Goal: Task Accomplishment & Management: Use online tool/utility

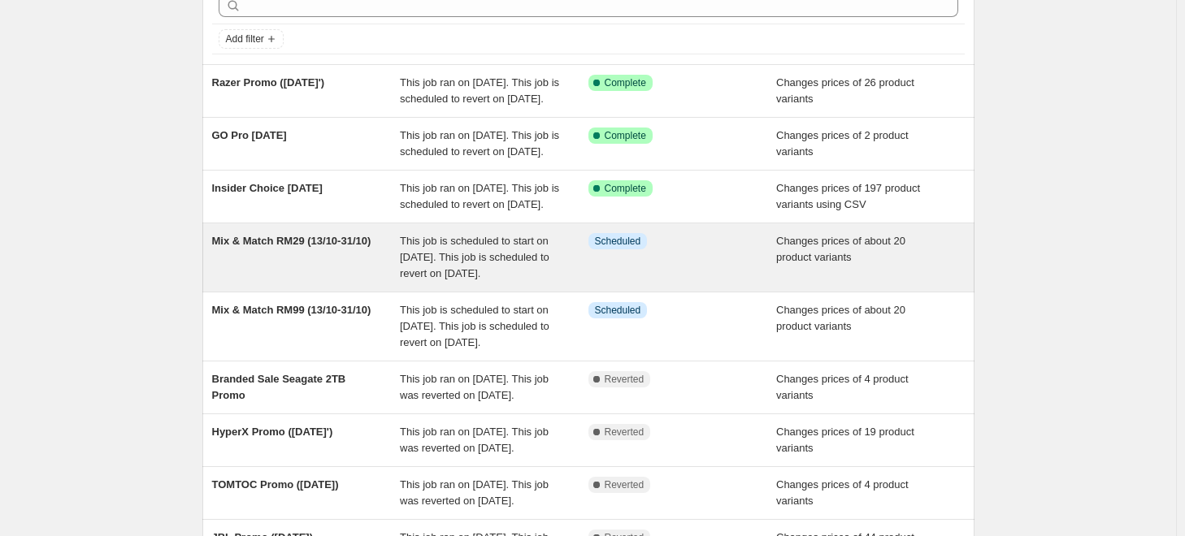
scroll to position [81, 0]
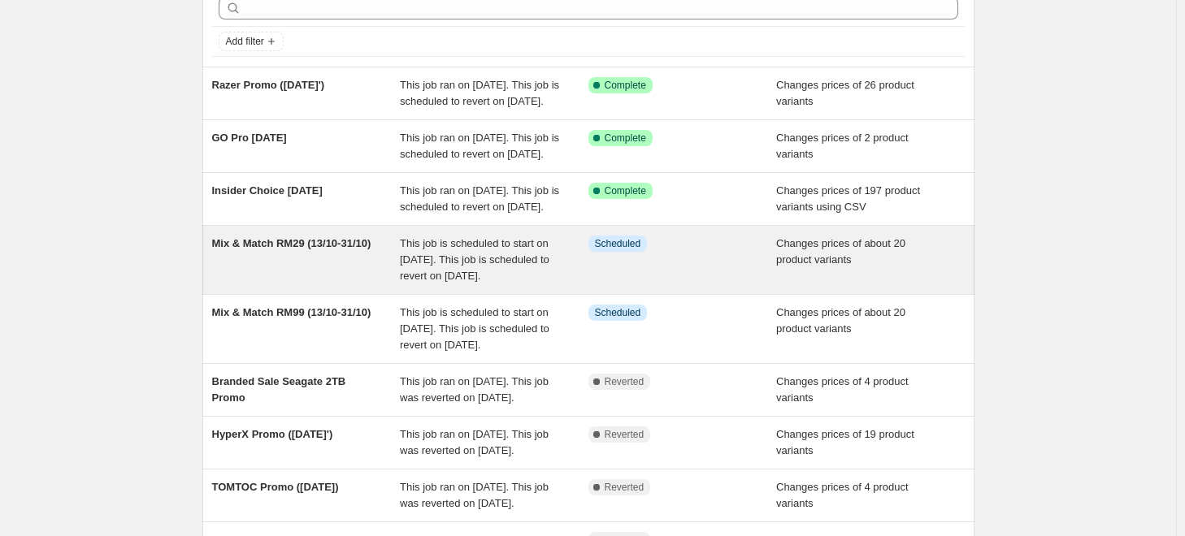
click at [509, 282] on span "This job is scheduled to start on 13 October 2025. This job is scheduled to rev…" at bounding box center [475, 259] width 150 height 45
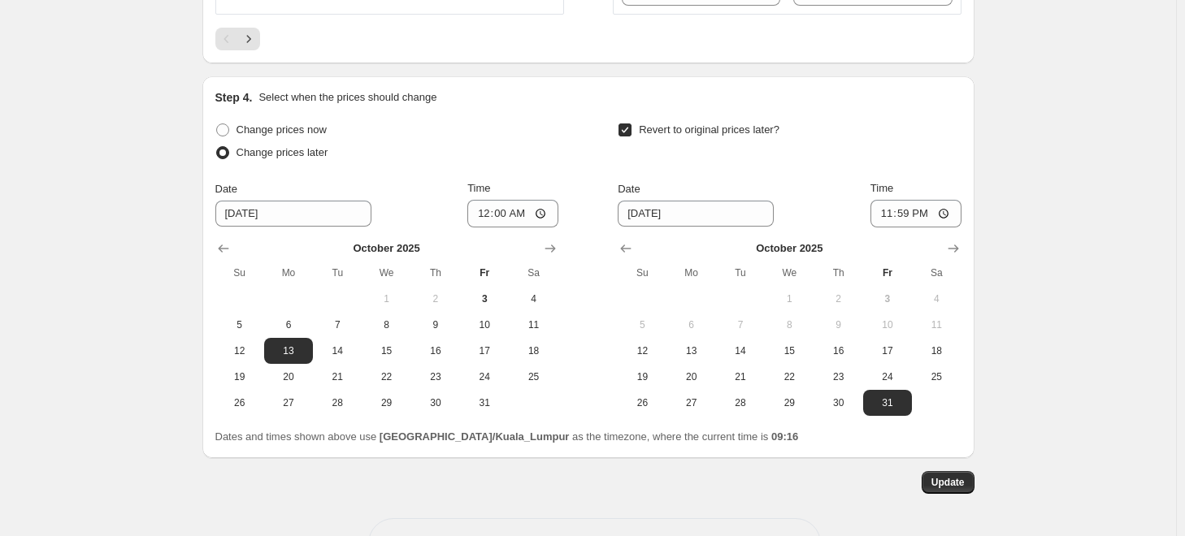
scroll to position [3360, 0]
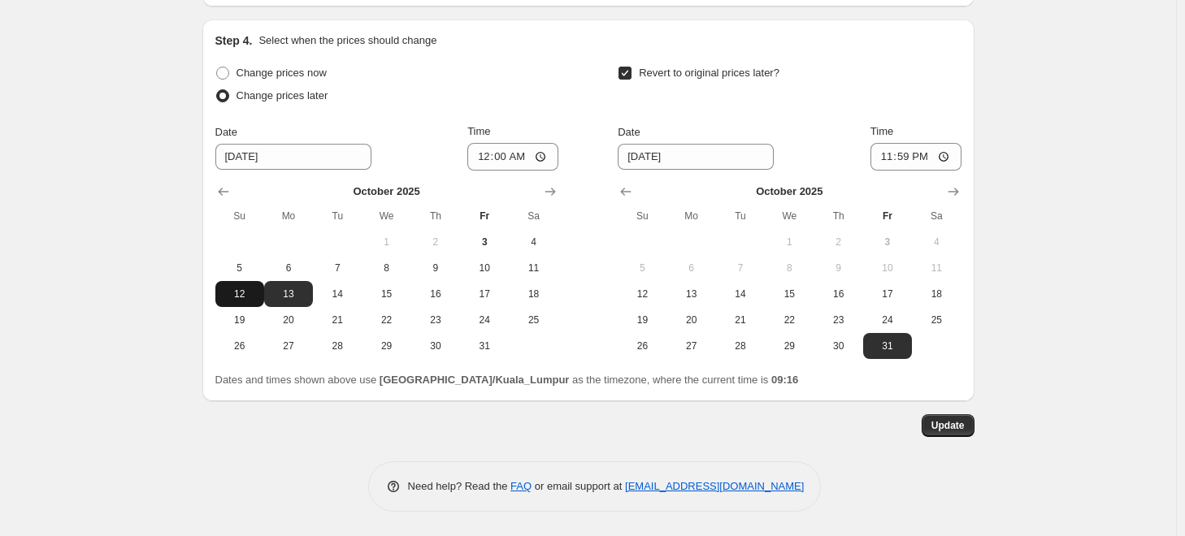
click at [250, 294] on span "12" at bounding box center [240, 294] width 36 height 13
type input "10/12/2025"
click at [488, 159] on input "00:00" at bounding box center [512, 157] width 91 height 28
click at [501, 154] on input "23:50" at bounding box center [512, 157] width 91 height 28
type input "23:40"
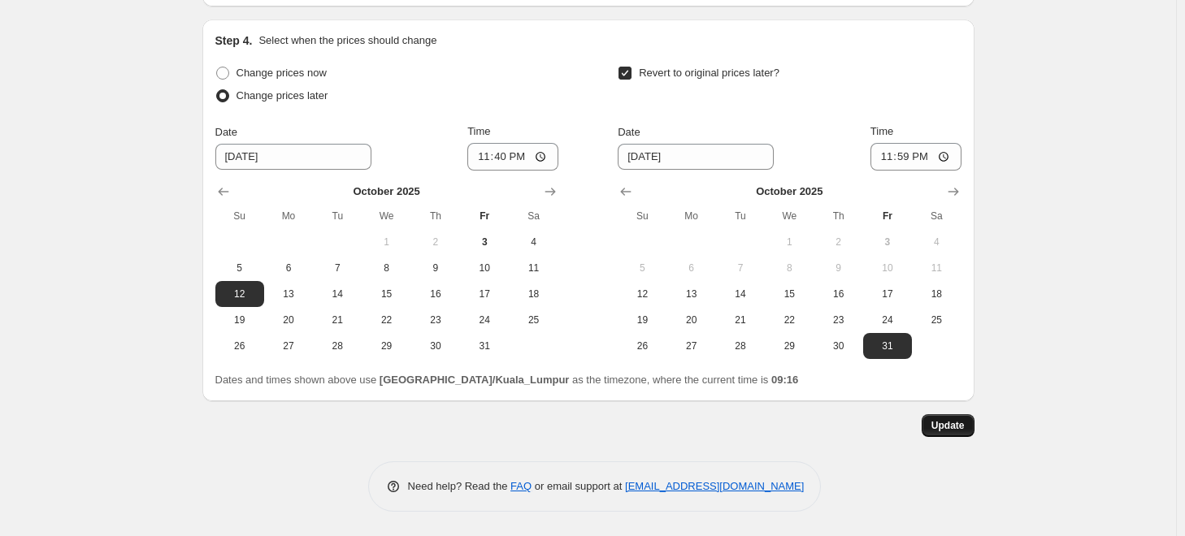
click at [956, 432] on span "Update" at bounding box center [947, 425] width 33 height 13
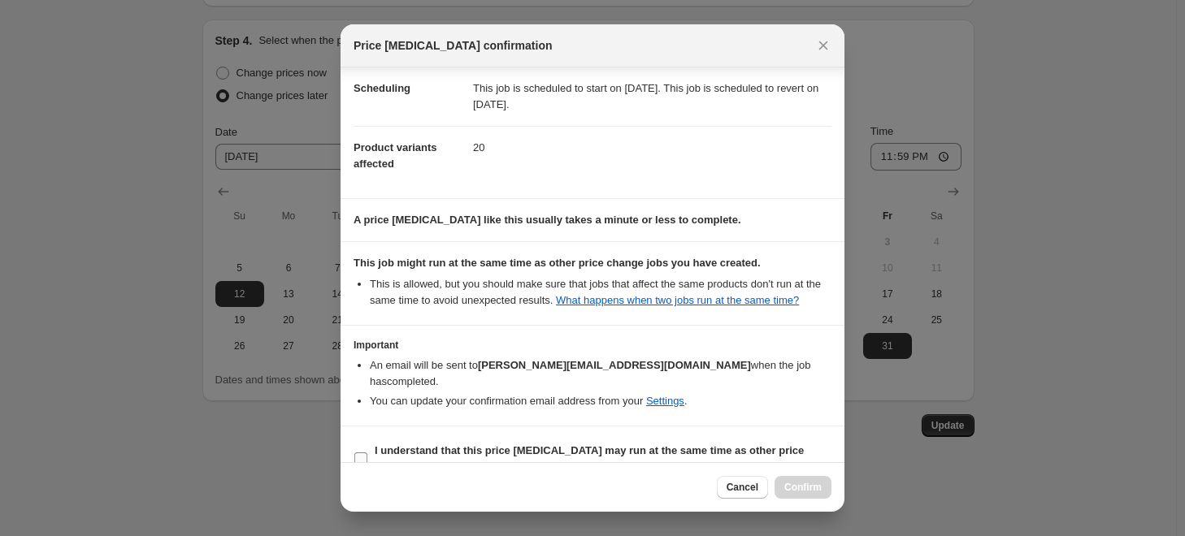
scroll to position [42, 0]
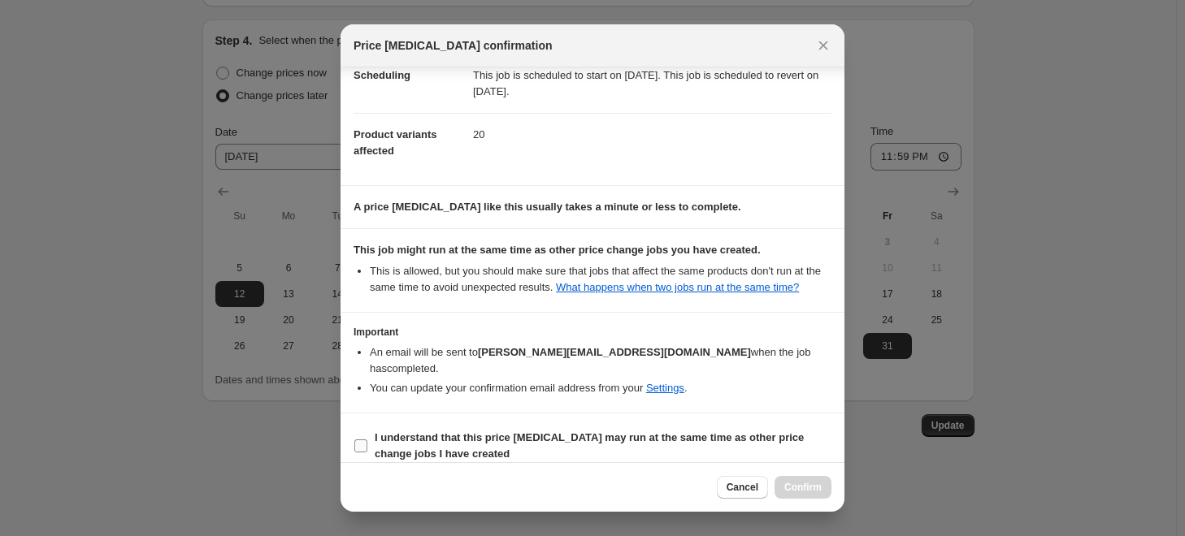
click at [371, 427] on label "I understand that this price change job may run at the same time as other price…" at bounding box center [593, 446] width 478 height 39
drag, startPoint x: 362, startPoint y: 426, endPoint x: 371, endPoint y: 438, distance: 15.1
click at [364, 440] on input "I understand that this price change job may run at the same time as other price…" at bounding box center [360, 446] width 13 height 13
checkbox input "true"
click at [797, 487] on span "Confirm" at bounding box center [802, 487] width 37 height 13
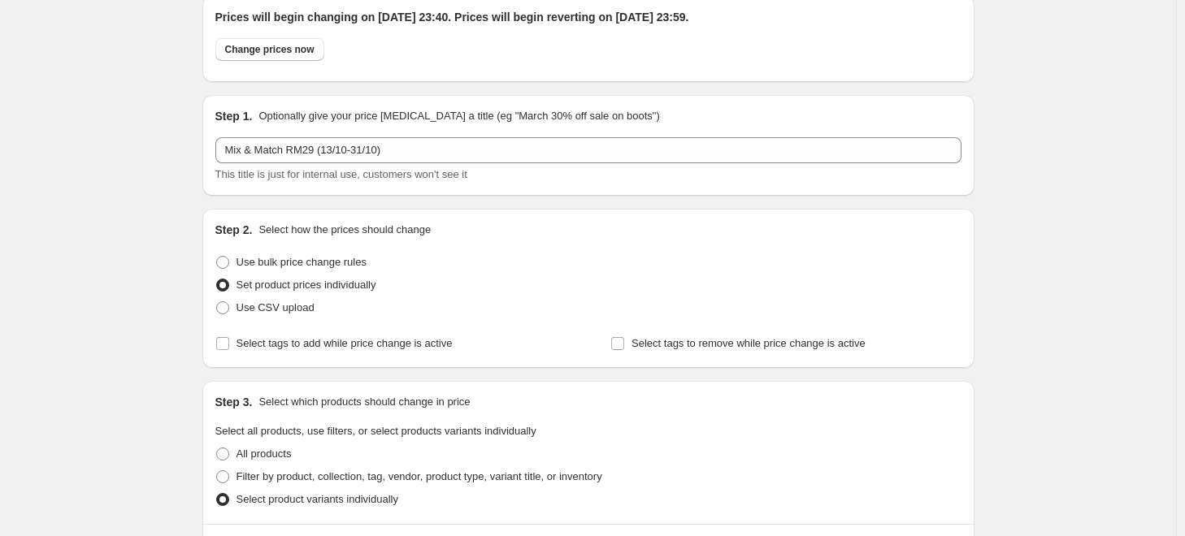
scroll to position [0, 0]
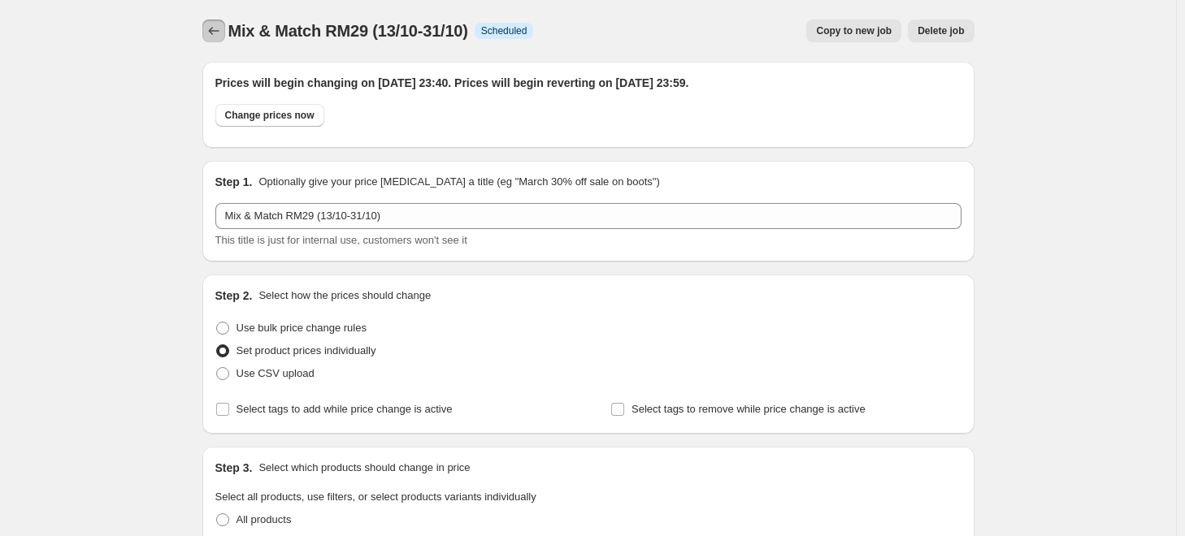
click at [206, 28] on button "Price change jobs" at bounding box center [213, 31] width 23 height 23
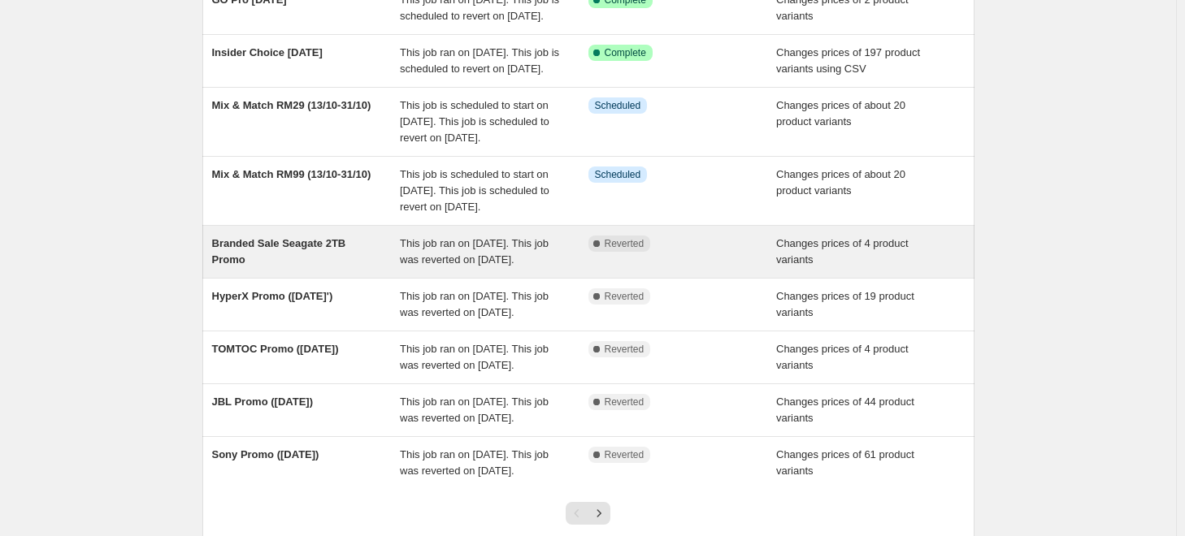
scroll to position [244, 0]
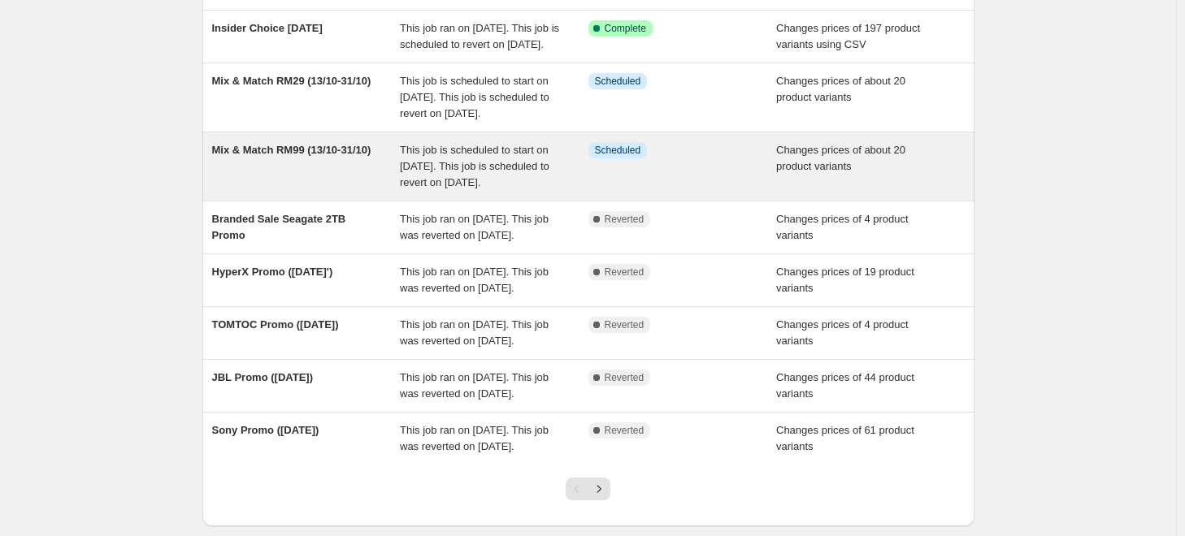
click at [514, 189] on span "This job is scheduled to start on 13 October 2025. This job is scheduled to rev…" at bounding box center [475, 166] width 150 height 45
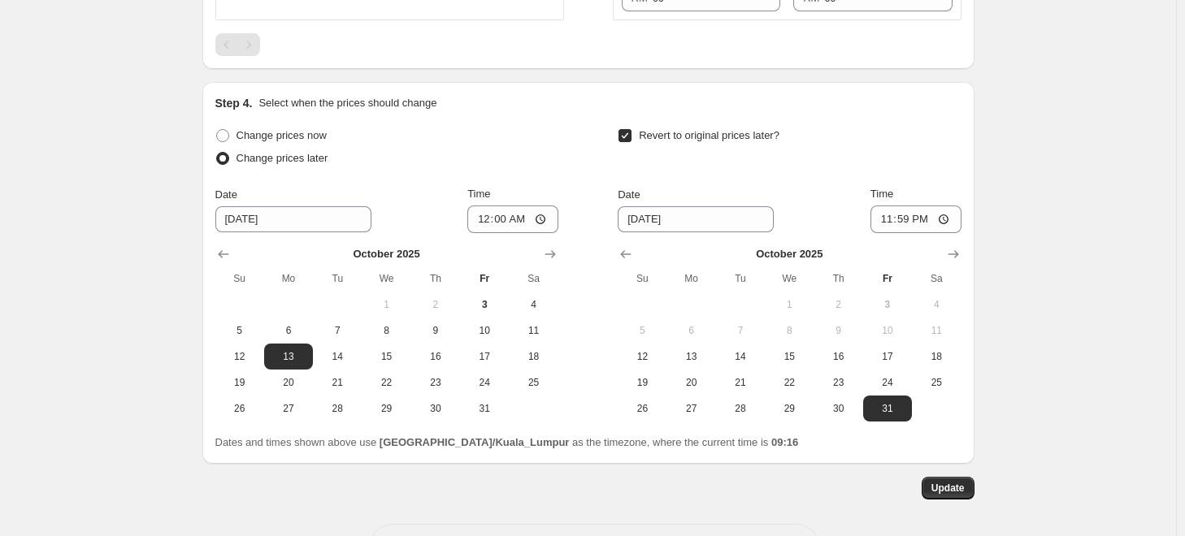
scroll to position [3523, 0]
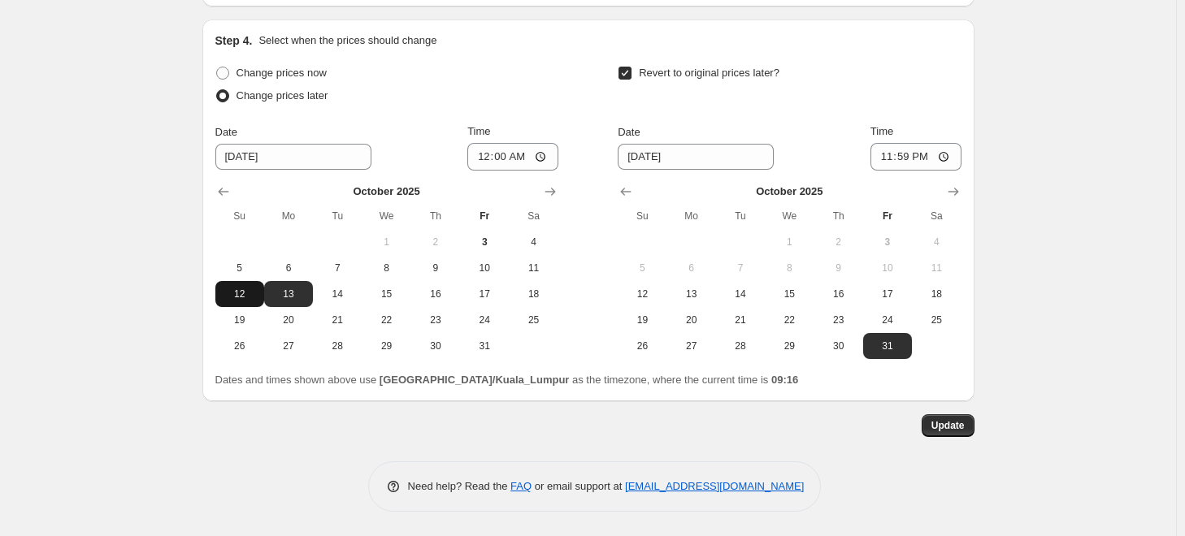
click at [246, 296] on span "12" at bounding box center [240, 294] width 36 height 13
type input "10/12/2025"
click at [488, 154] on input "00:00" at bounding box center [512, 157] width 91 height 28
type input "23:40"
click at [881, 436] on div "Update" at bounding box center [588, 426] width 772 height 23
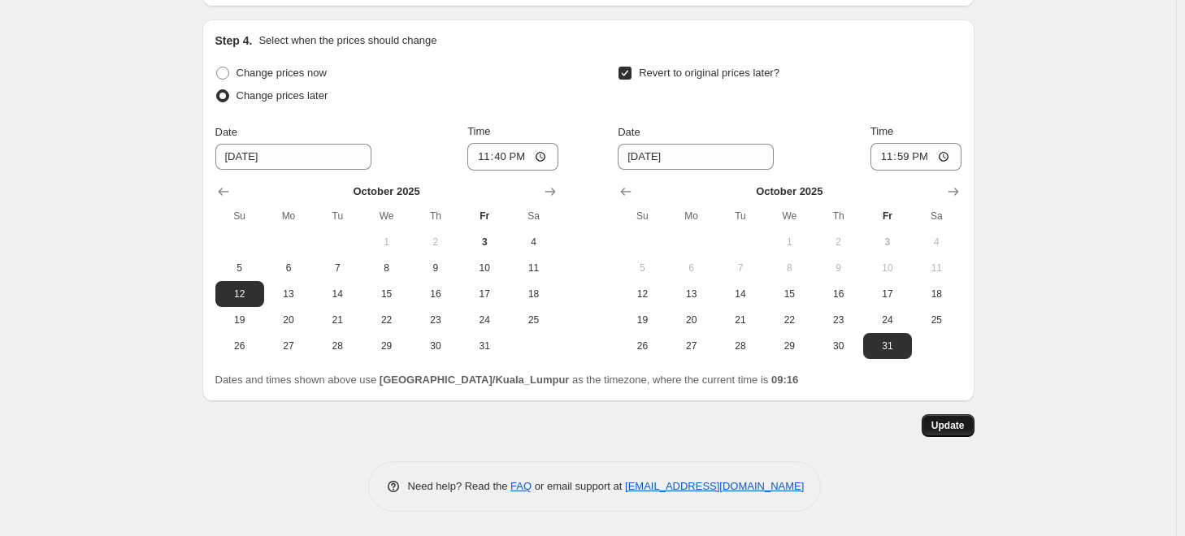
click at [962, 437] on button "Update" at bounding box center [948, 426] width 53 height 23
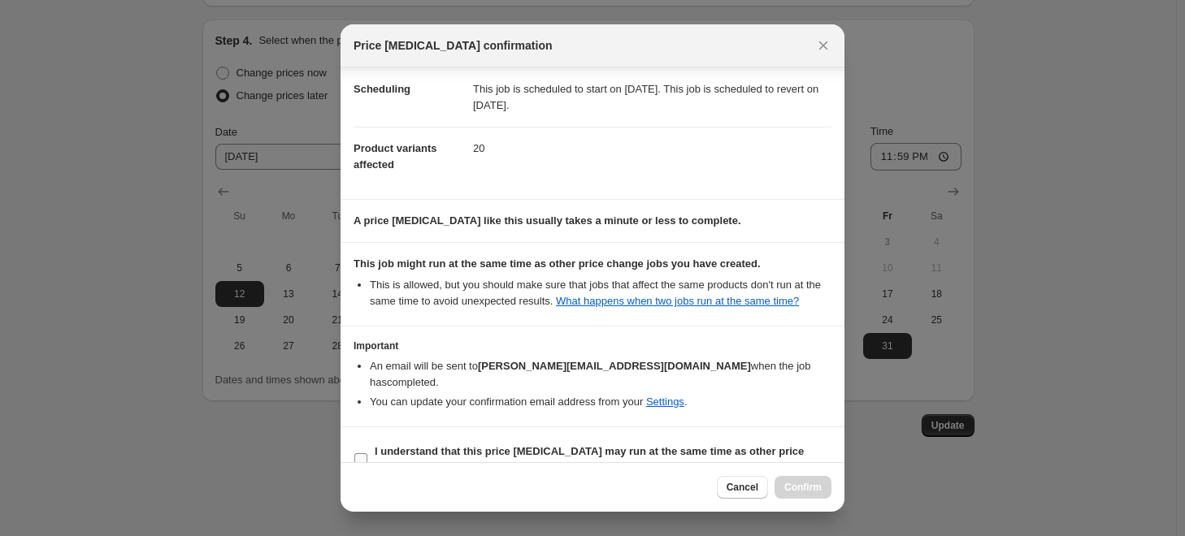
scroll to position [42, 0]
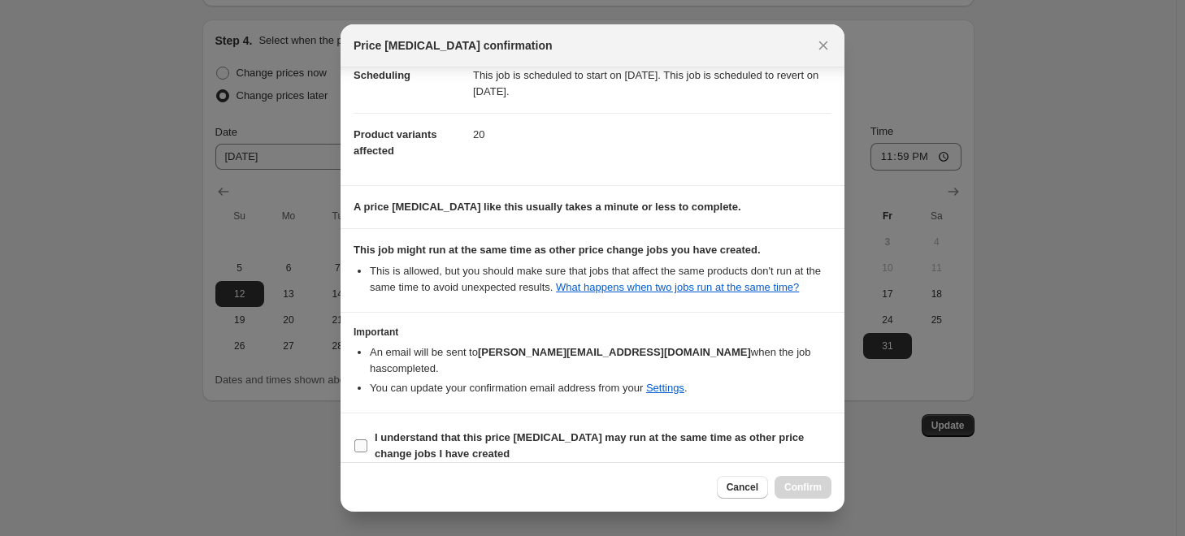
click at [369, 432] on label "I understand that this price change job may run at the same time as other price…" at bounding box center [593, 446] width 478 height 39
click at [367, 440] on input "I understand that this price change job may run at the same time as other price…" at bounding box center [360, 446] width 13 height 13
checkbox input "true"
click at [800, 486] on span "Confirm" at bounding box center [802, 487] width 37 height 13
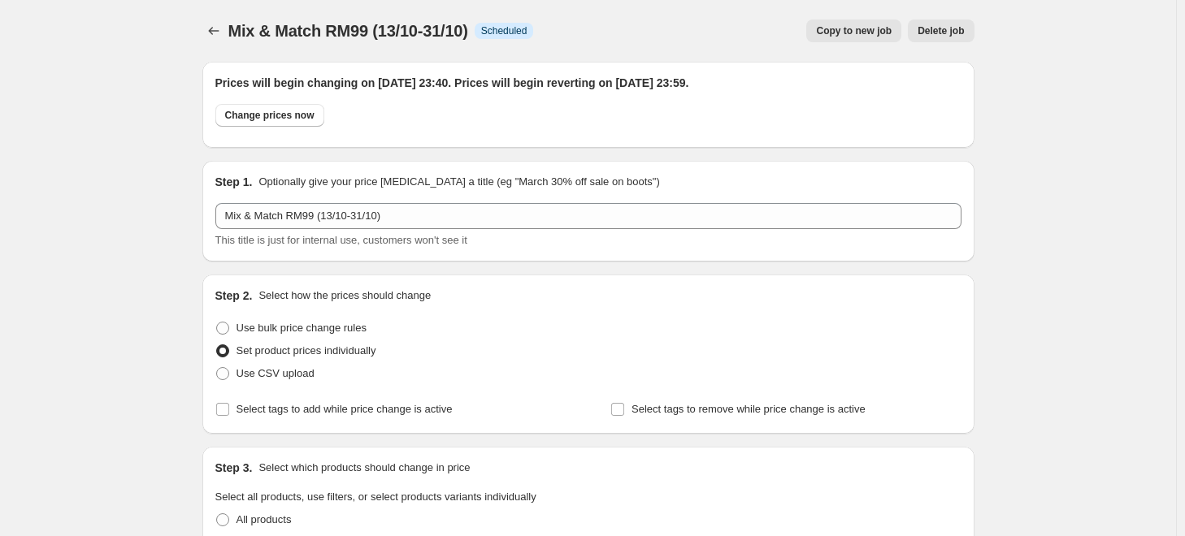
scroll to position [3523, 0]
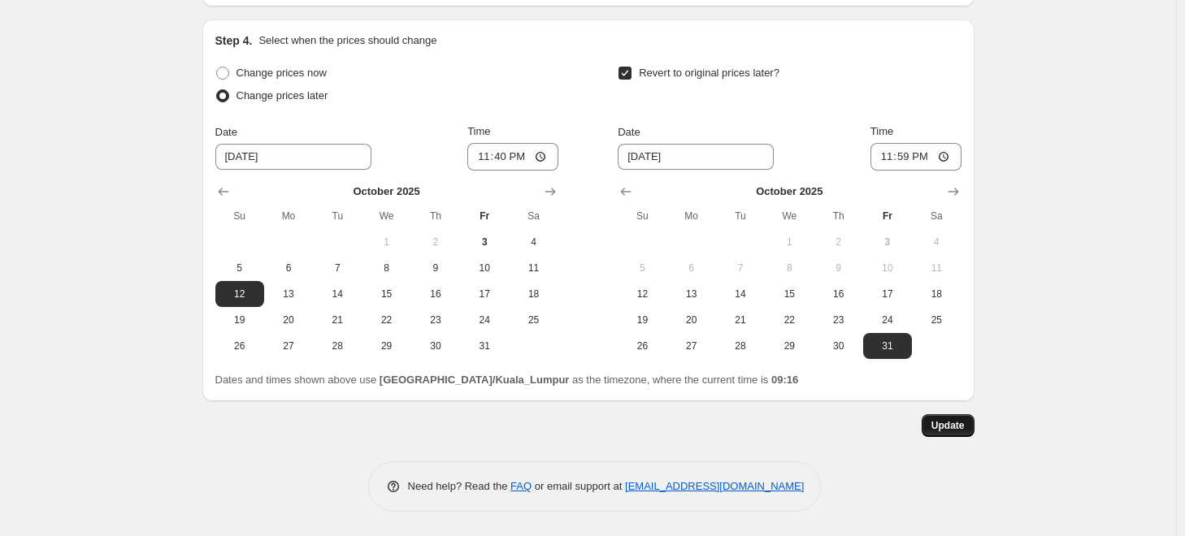
click at [941, 432] on span "Update" at bounding box center [947, 425] width 33 height 13
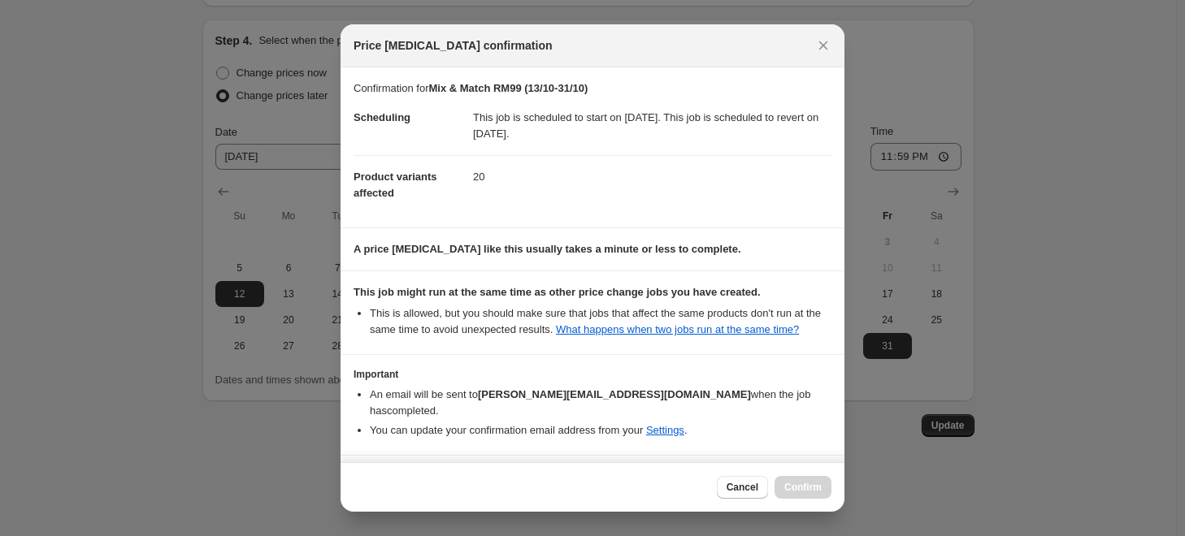
scroll to position [42, 0]
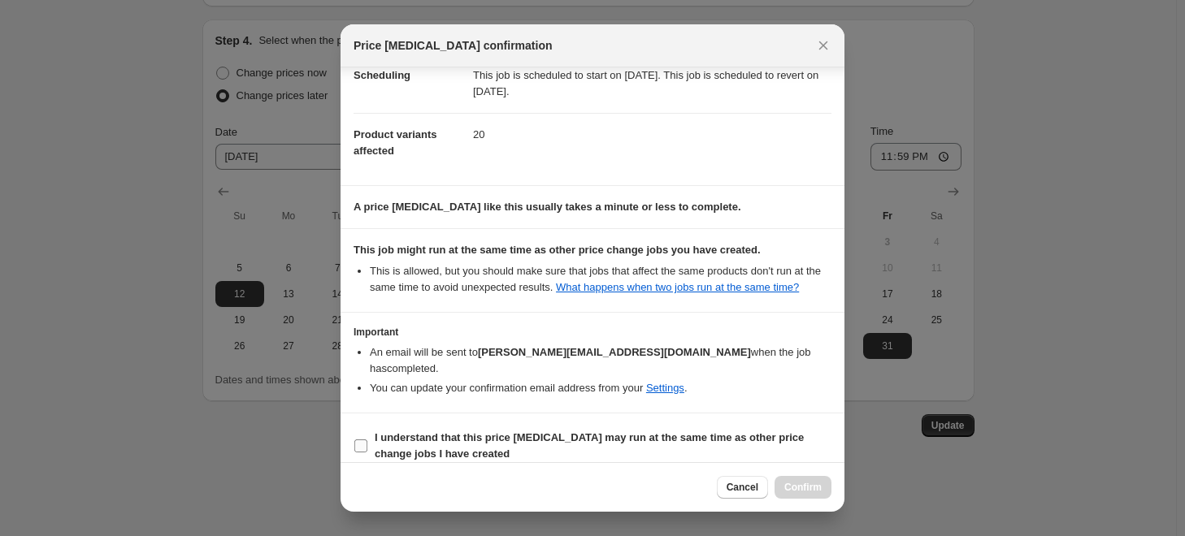
click at [360, 439] on span ":r75:" at bounding box center [361, 446] width 15 height 15
click at [360, 440] on input "I understand that this price change job may run at the same time as other price…" at bounding box center [360, 446] width 13 height 13
checkbox input "true"
click at [801, 497] on button "Confirm" at bounding box center [803, 487] width 57 height 23
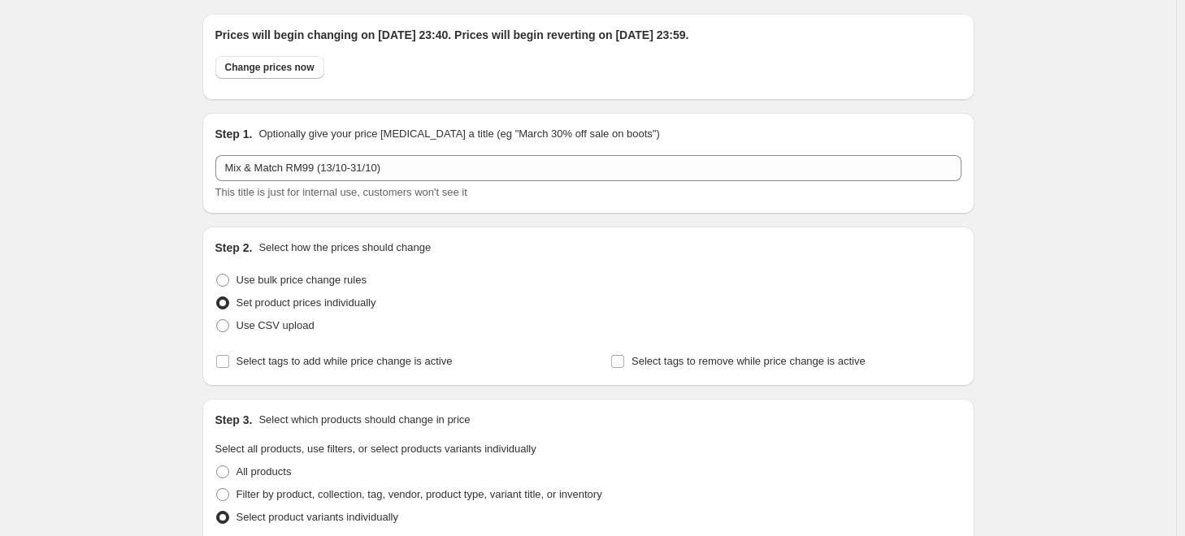
scroll to position [0, 0]
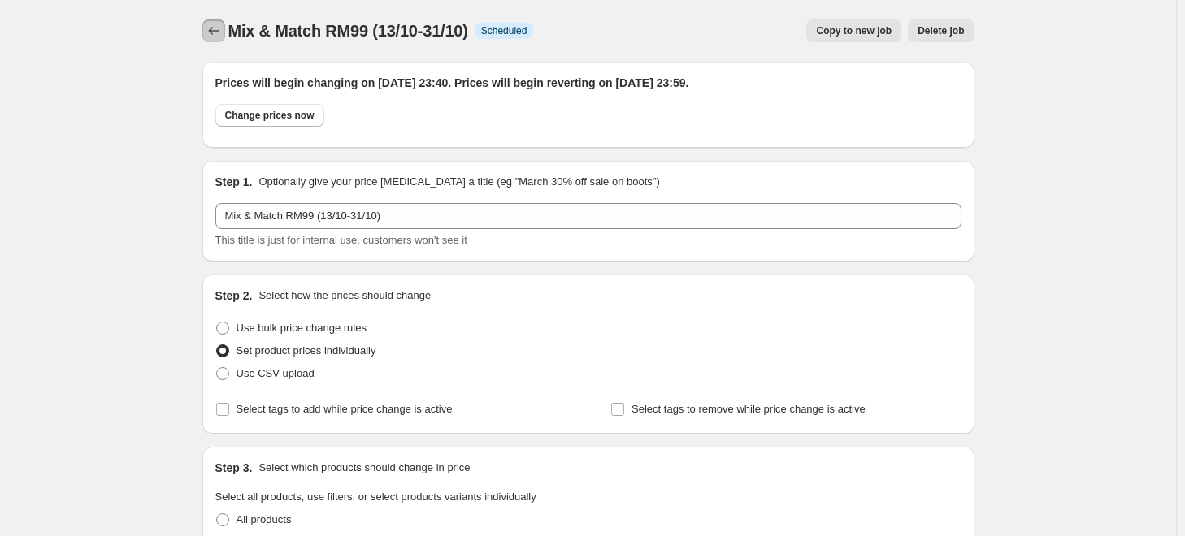
click at [218, 37] on icon "Price change jobs" at bounding box center [214, 31] width 16 height 16
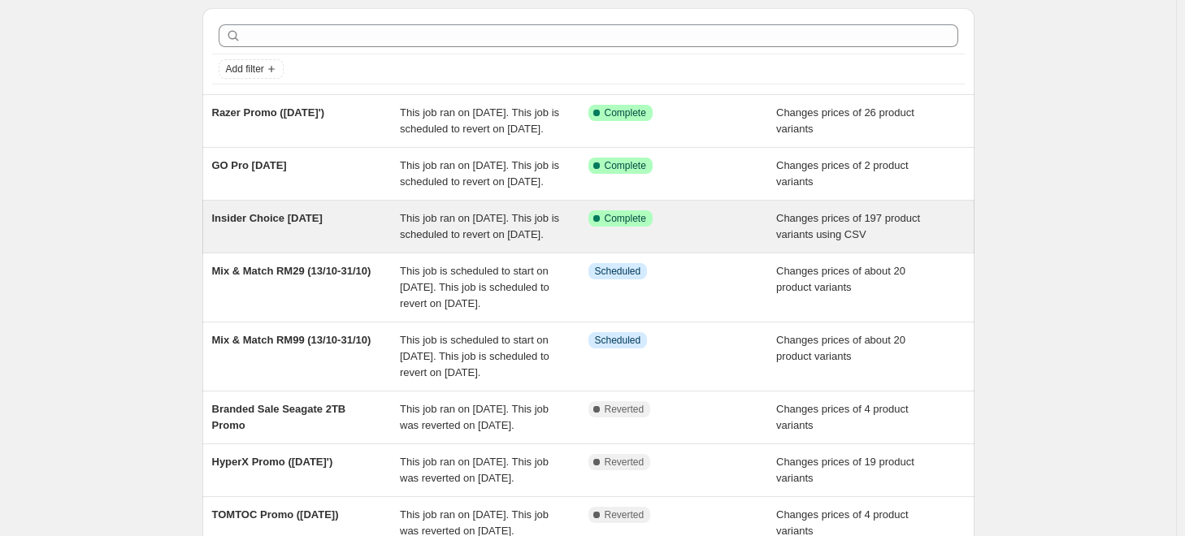
scroll to position [81, 0]
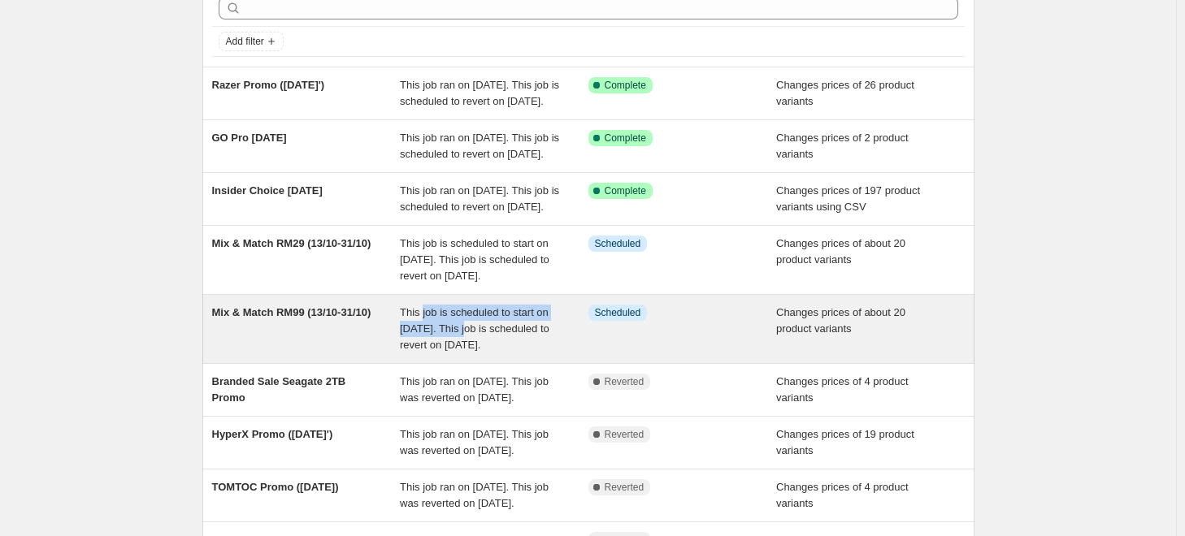
drag, startPoint x: 459, startPoint y: 401, endPoint x: 423, endPoint y: 376, distance: 43.7
click at [423, 354] on div "This job is scheduled to start on [DATE]. This job is scheduled to revert on [D…" at bounding box center [494, 329] width 189 height 49
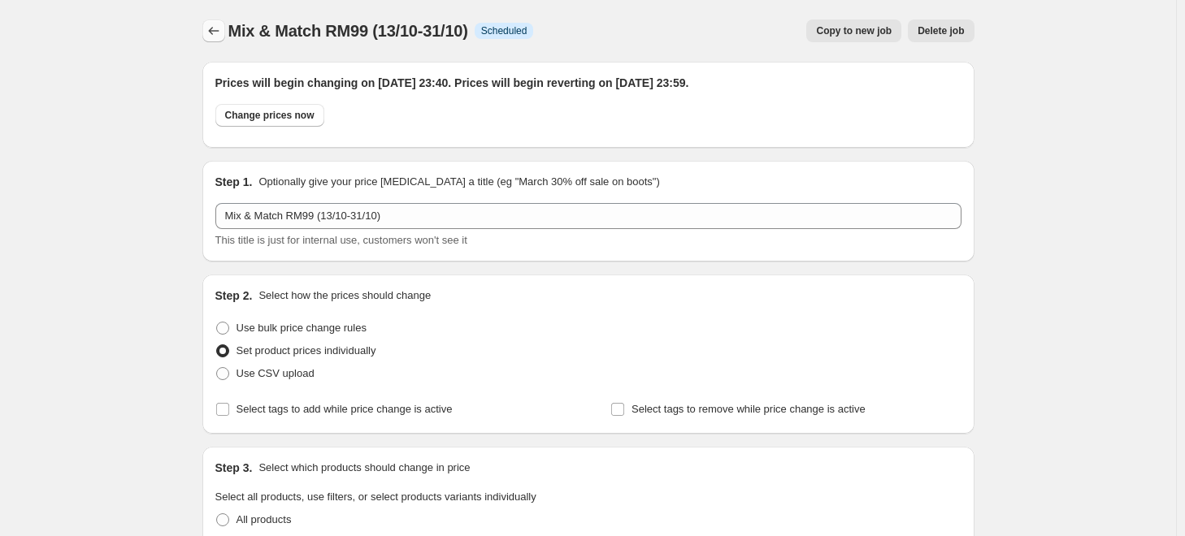
click at [214, 33] on icon "Price change jobs" at bounding box center [214, 31] width 16 height 16
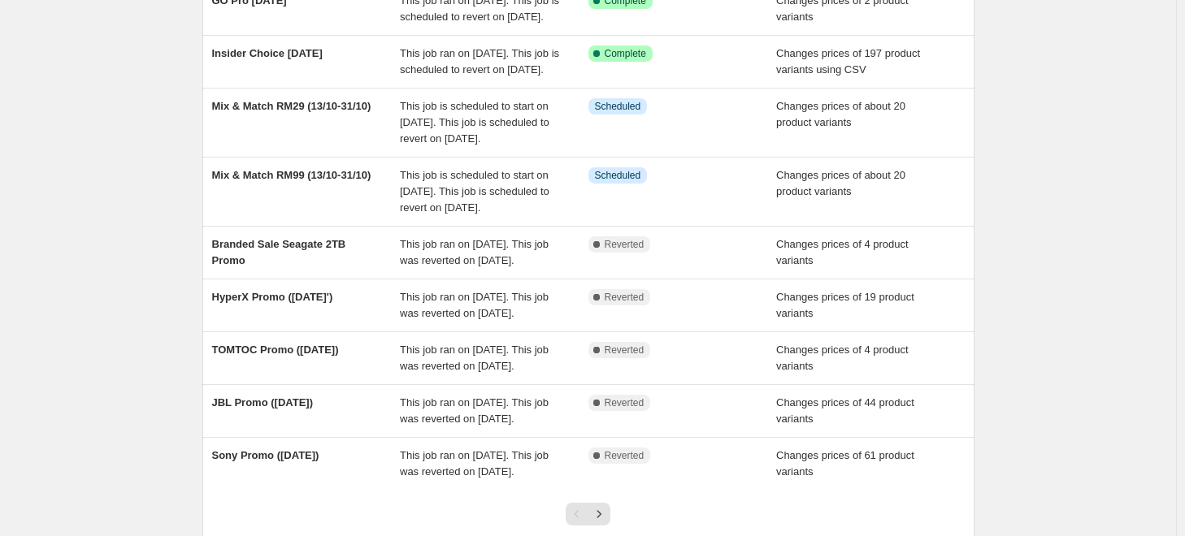
scroll to position [81, 0]
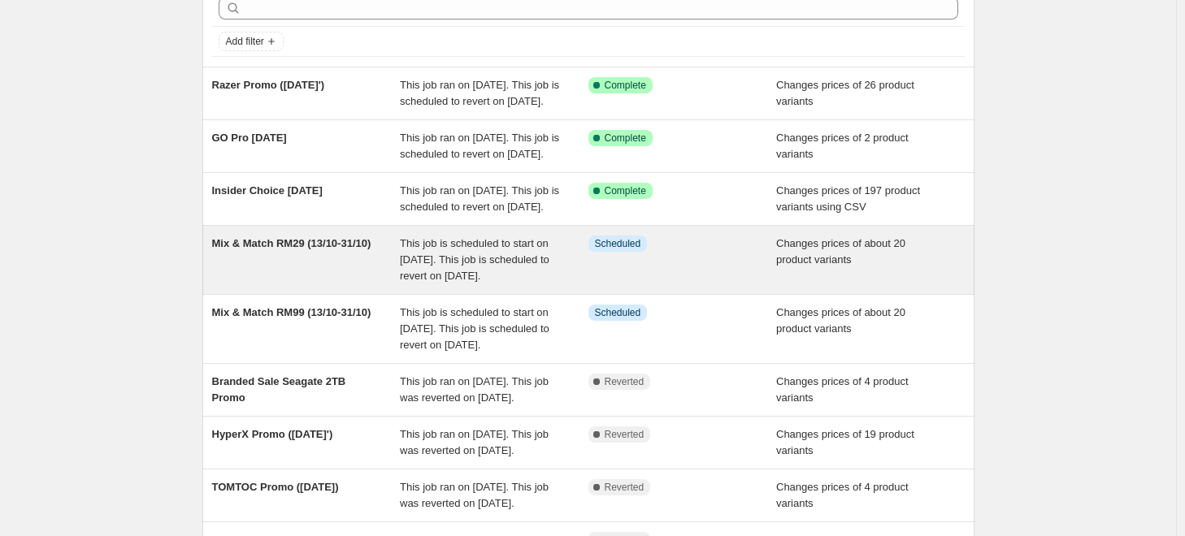
click at [331, 284] on div "Mix & Match RM29 (13/10-31/10)" at bounding box center [306, 260] width 189 height 49
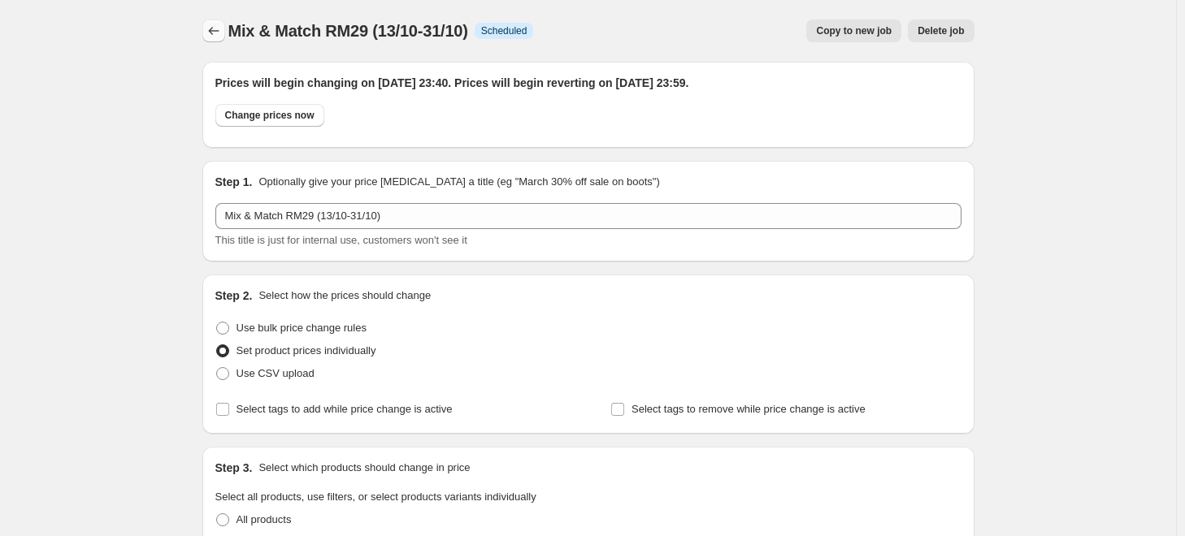
click at [225, 39] on button "Price change jobs" at bounding box center [213, 31] width 23 height 23
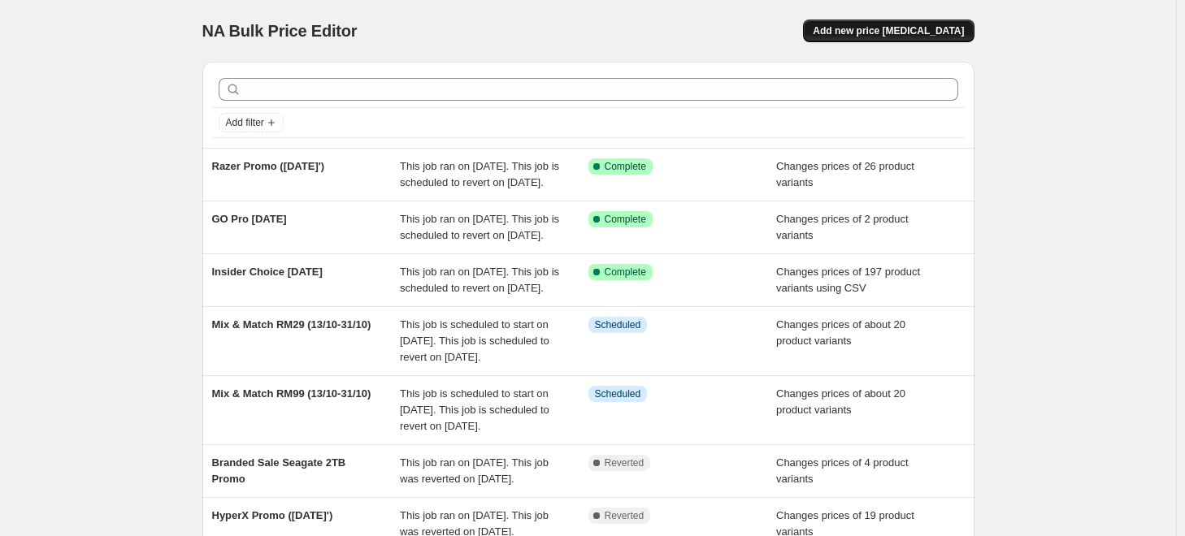
click at [863, 36] on span "Add new price [MEDICAL_DATA]" at bounding box center [888, 30] width 151 height 13
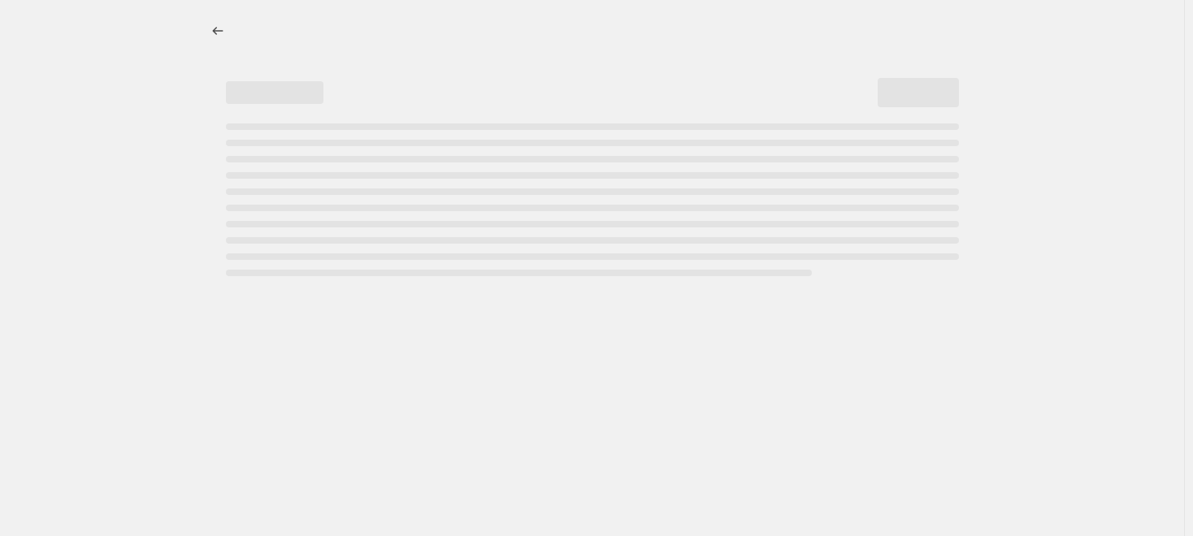
select select "percentage"
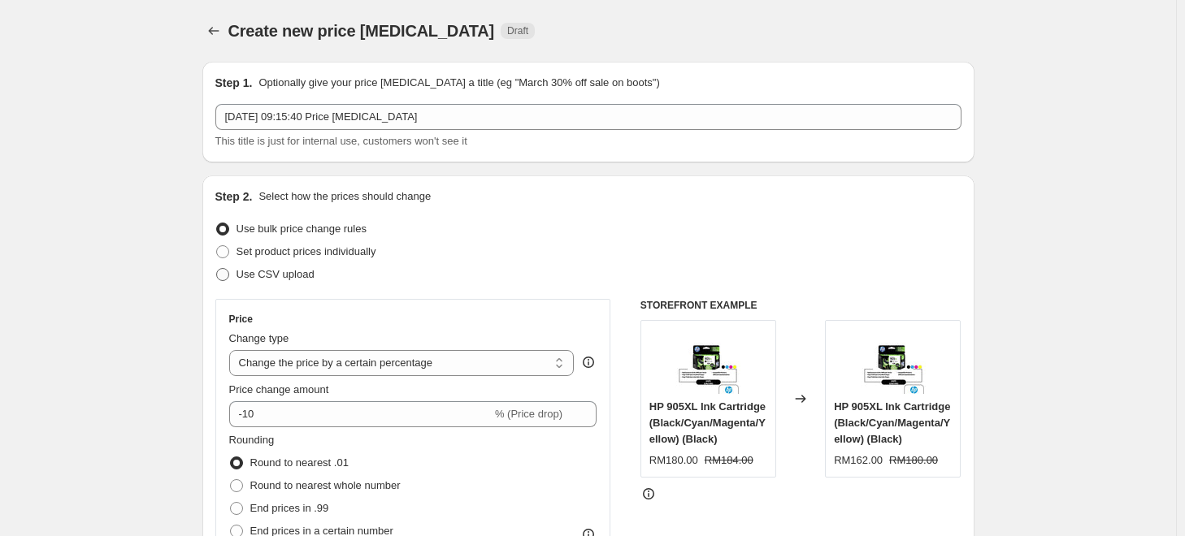
click at [223, 278] on span at bounding box center [222, 274] width 13 height 13
click at [217, 269] on input "Use CSV upload" at bounding box center [216, 268] width 1 height 1
radio input "true"
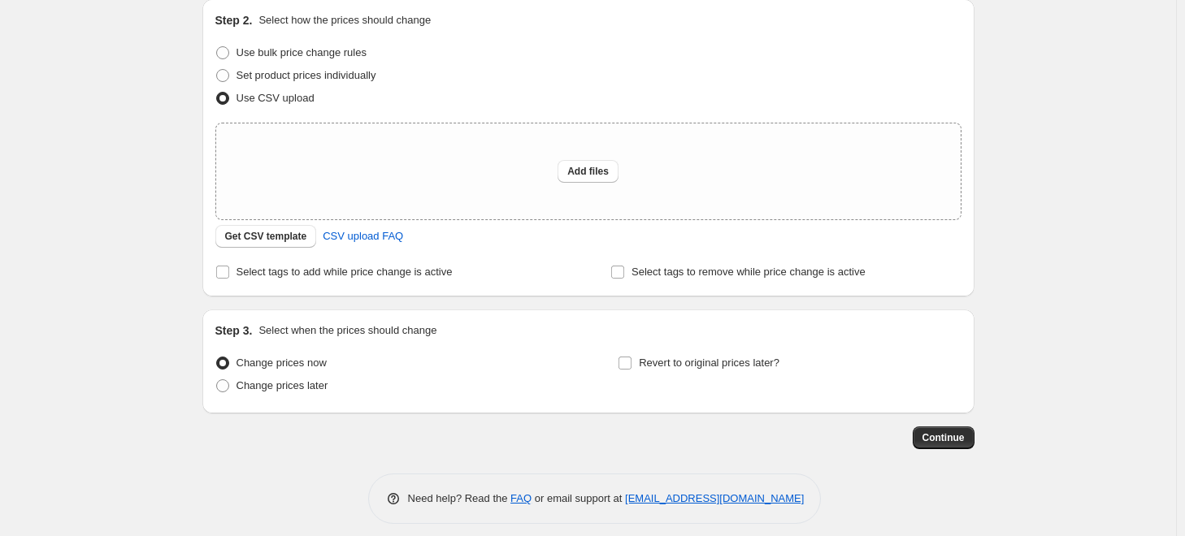
scroll to position [189, 0]
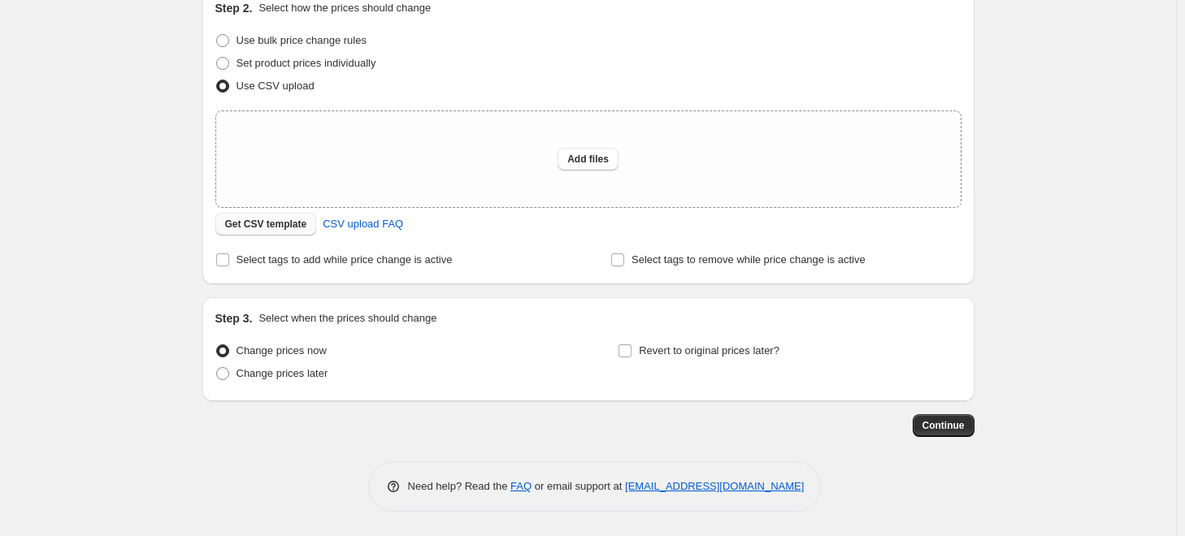
click at [285, 232] on button "Get CSV template" at bounding box center [266, 224] width 102 height 23
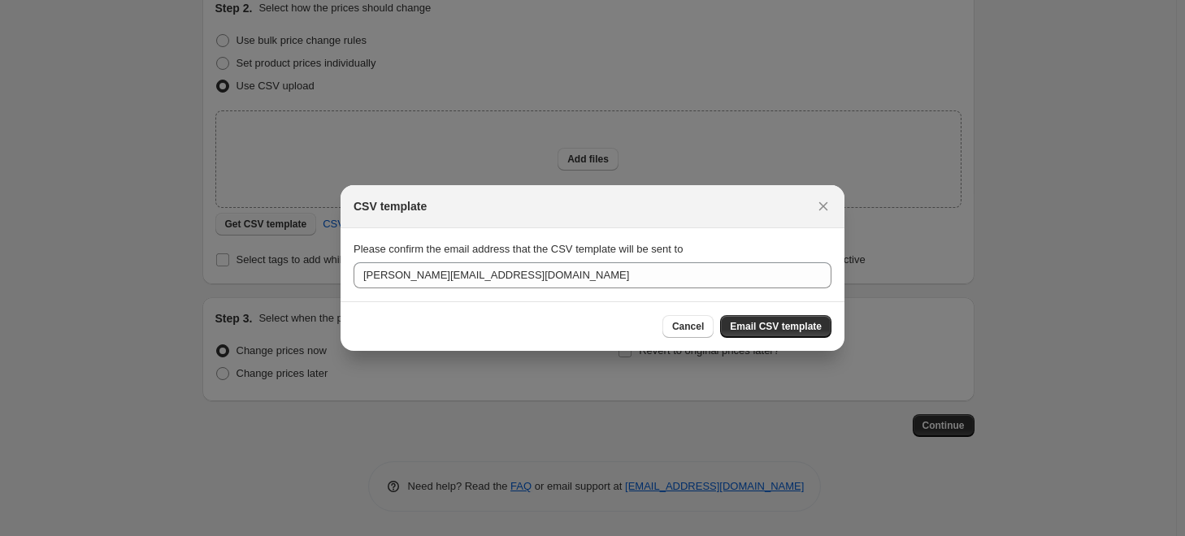
scroll to position [0, 0]
click at [743, 321] on span "Email CSV template" at bounding box center [776, 326] width 92 height 13
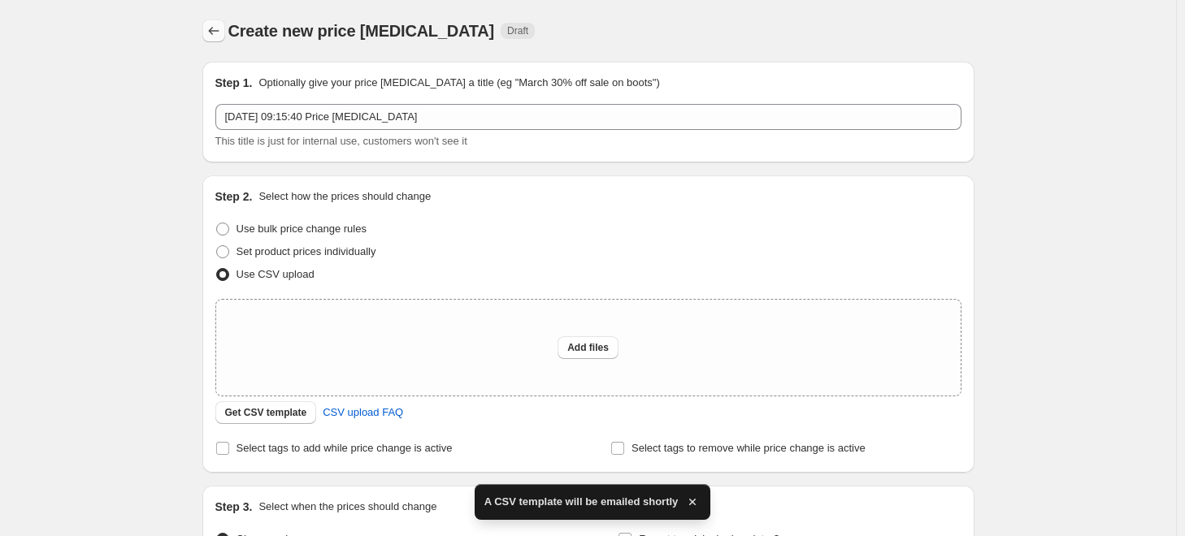
click at [214, 29] on icon "Price change jobs" at bounding box center [214, 31] width 16 height 16
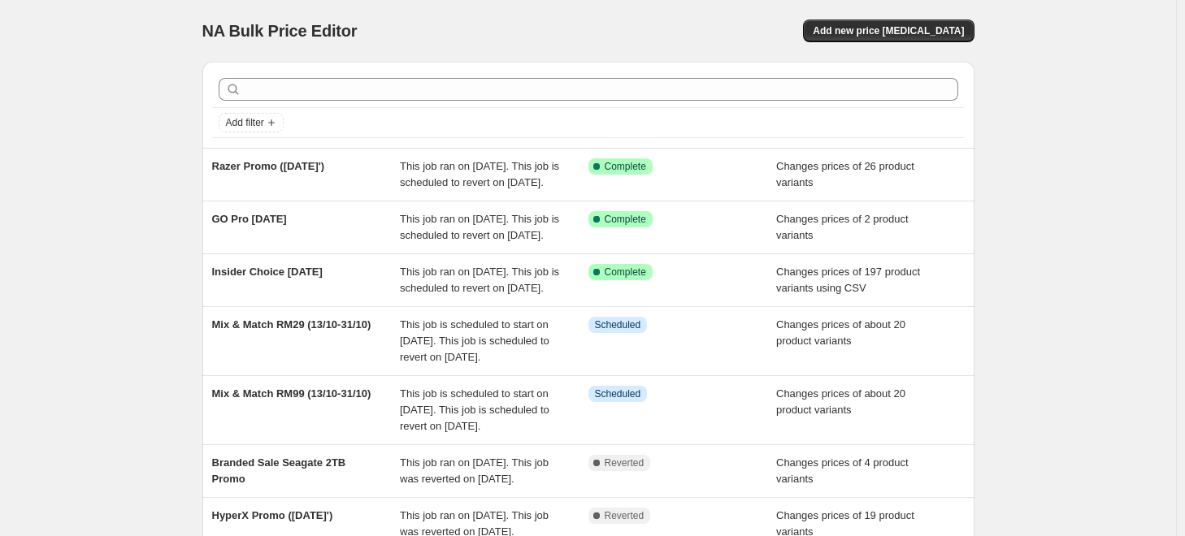
click at [1139, 232] on div "NA Bulk Price Editor. This page is ready NA Bulk Price Editor Add new price [ME…" at bounding box center [588, 435] width 1176 height 870
